Goal: Information Seeking & Learning: Learn about a topic

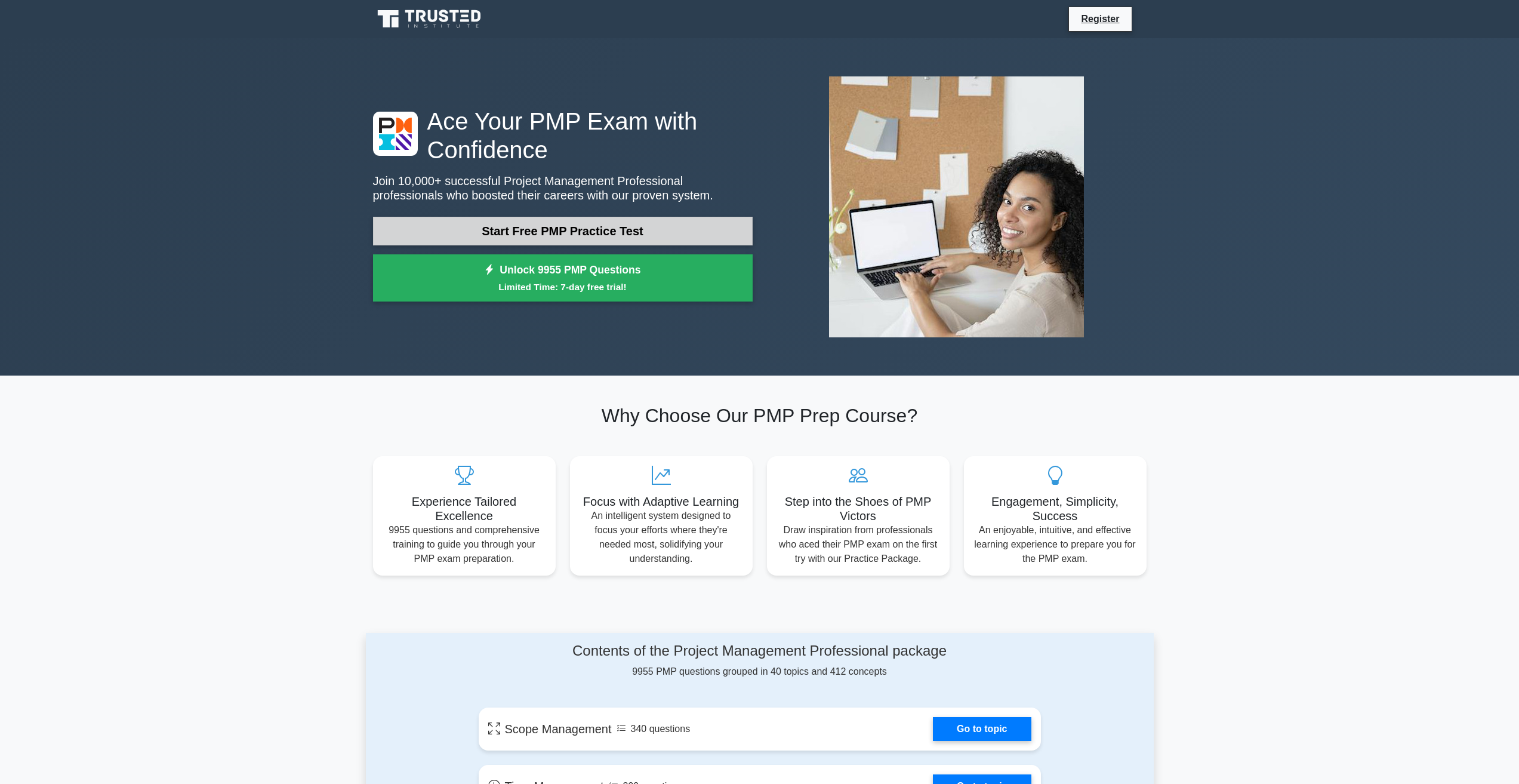
click at [637, 235] on link "Start Free PMP Practice Test" at bounding box center [563, 231] width 380 height 28
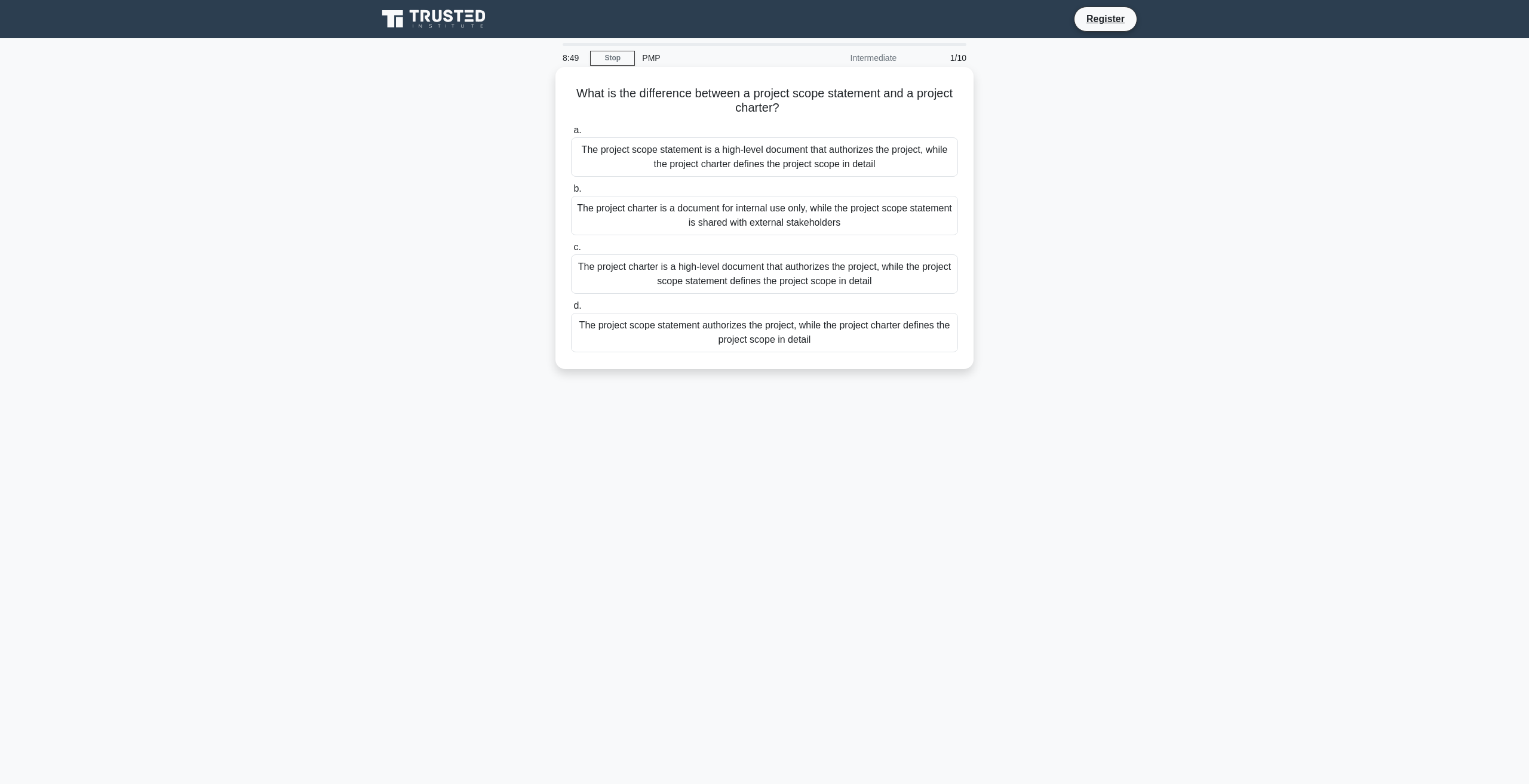
click at [722, 276] on div "The project charter is a high-level document that authorizes the project, while…" at bounding box center [764, 274] width 387 height 39
click at [571, 251] on input "c. The project charter is a high-level document that authorizes the project, wh…" at bounding box center [571, 247] width 0 height 8
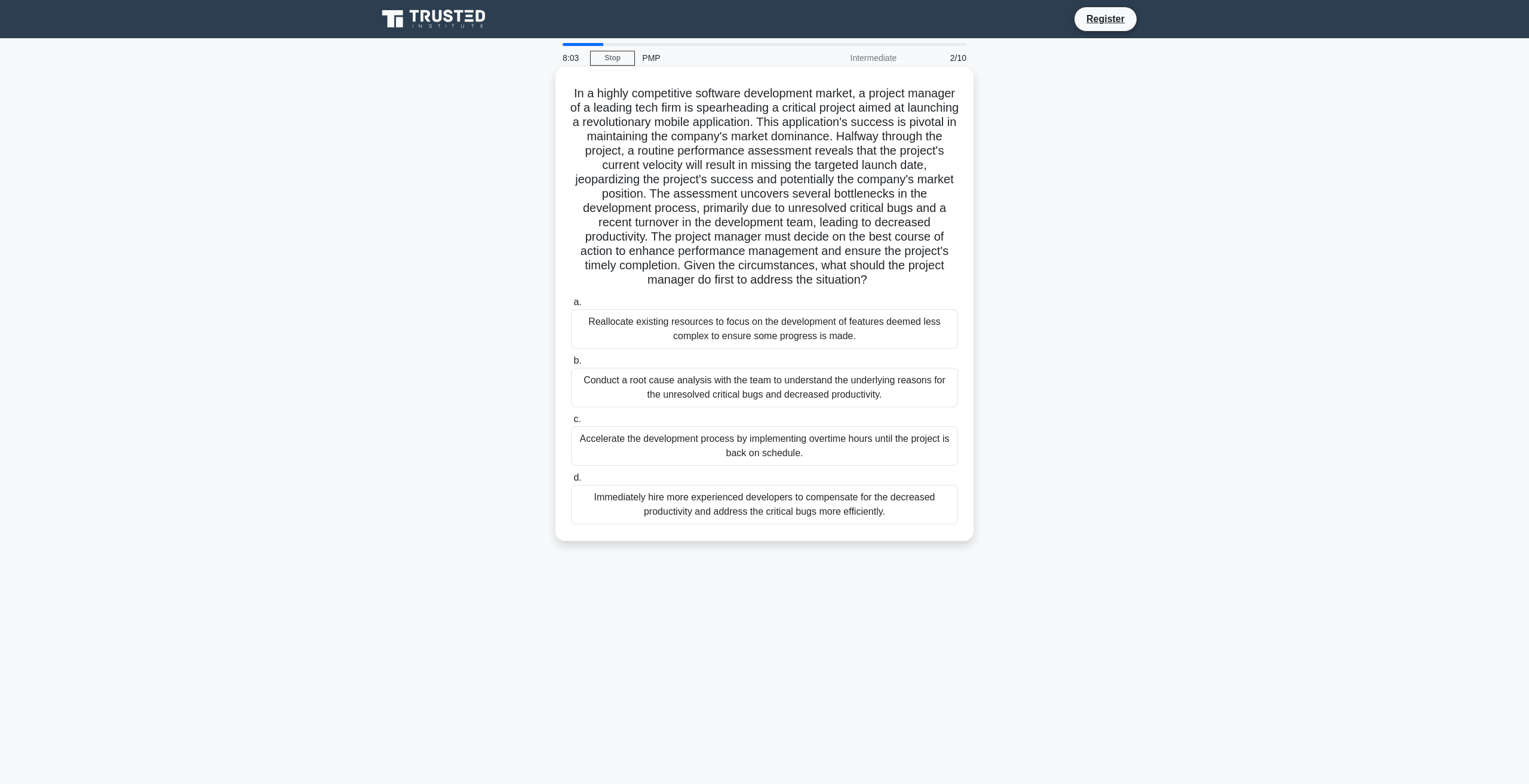
drag, startPoint x: 618, startPoint y: 54, endPoint x: 607, endPoint y: 88, distance: 35.7
click at [618, 53] on link "Stop" at bounding box center [612, 58] width 45 height 15
